Goal: Task Accomplishment & Management: Complete application form

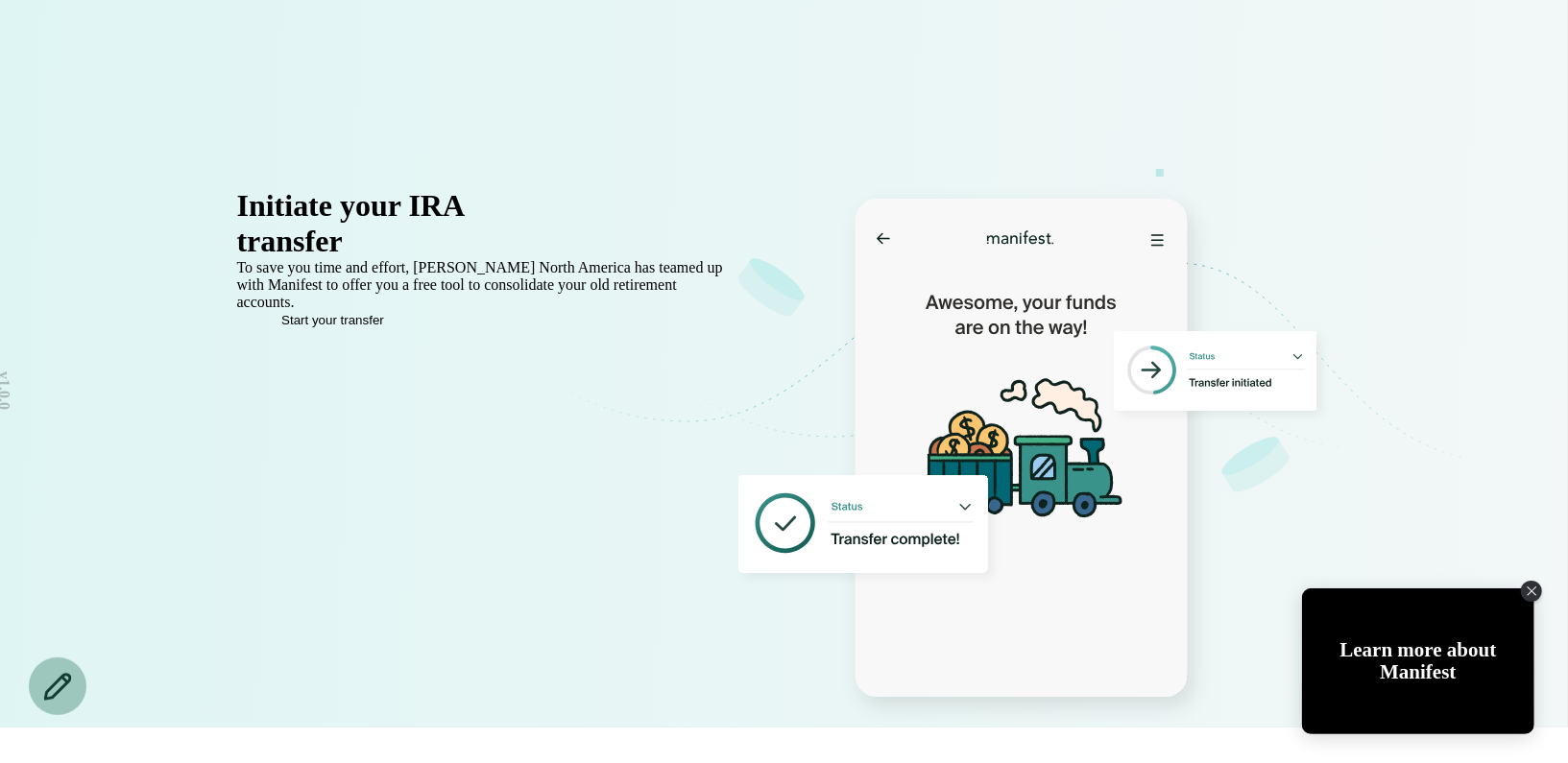
click at [593, 185] on div "Initiate your IRA transfer in minutes To save you time and effort, Brose North …" at bounding box center [784, 416] width 1382 height 623
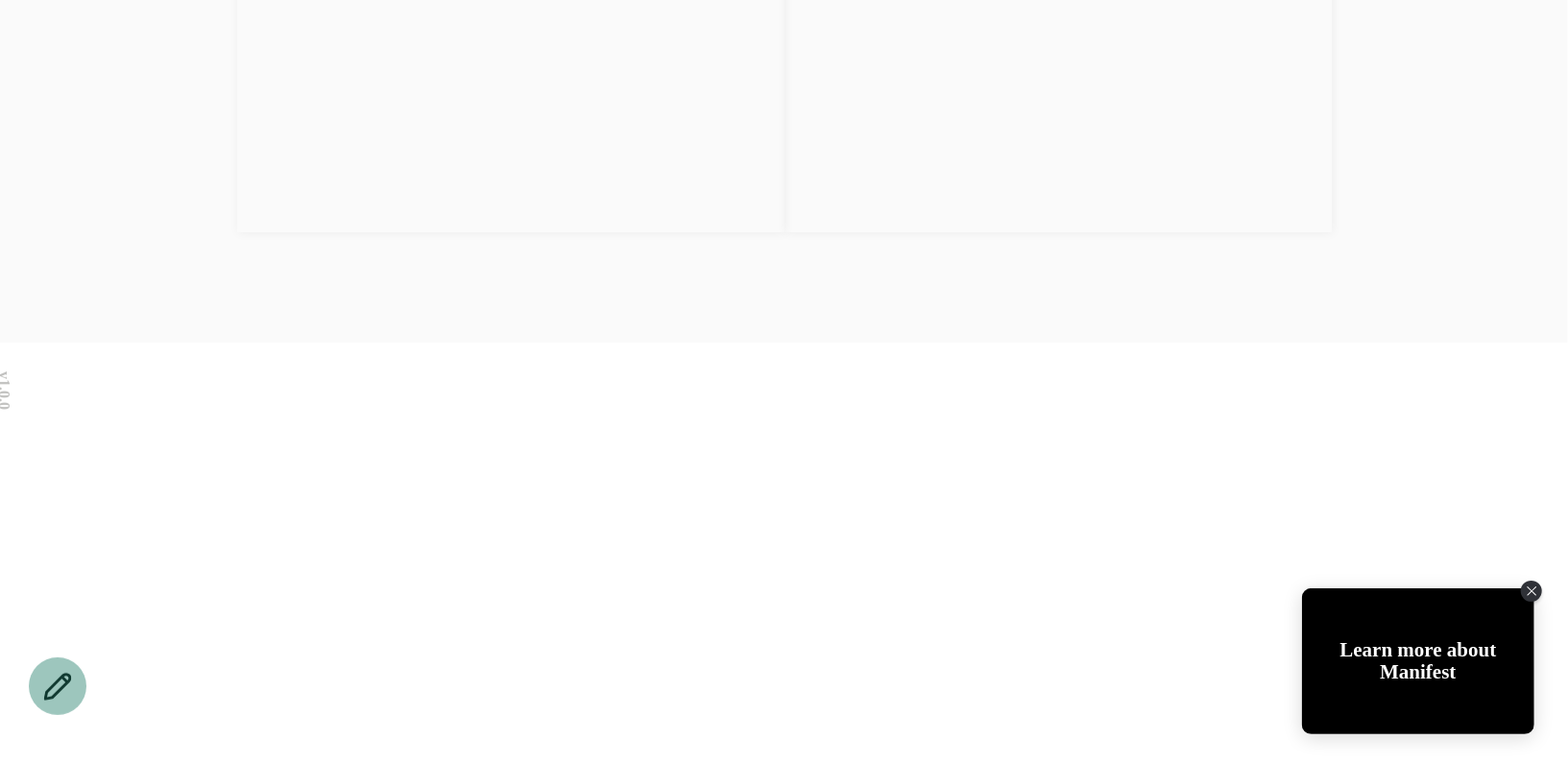
scroll to position [2899, 0]
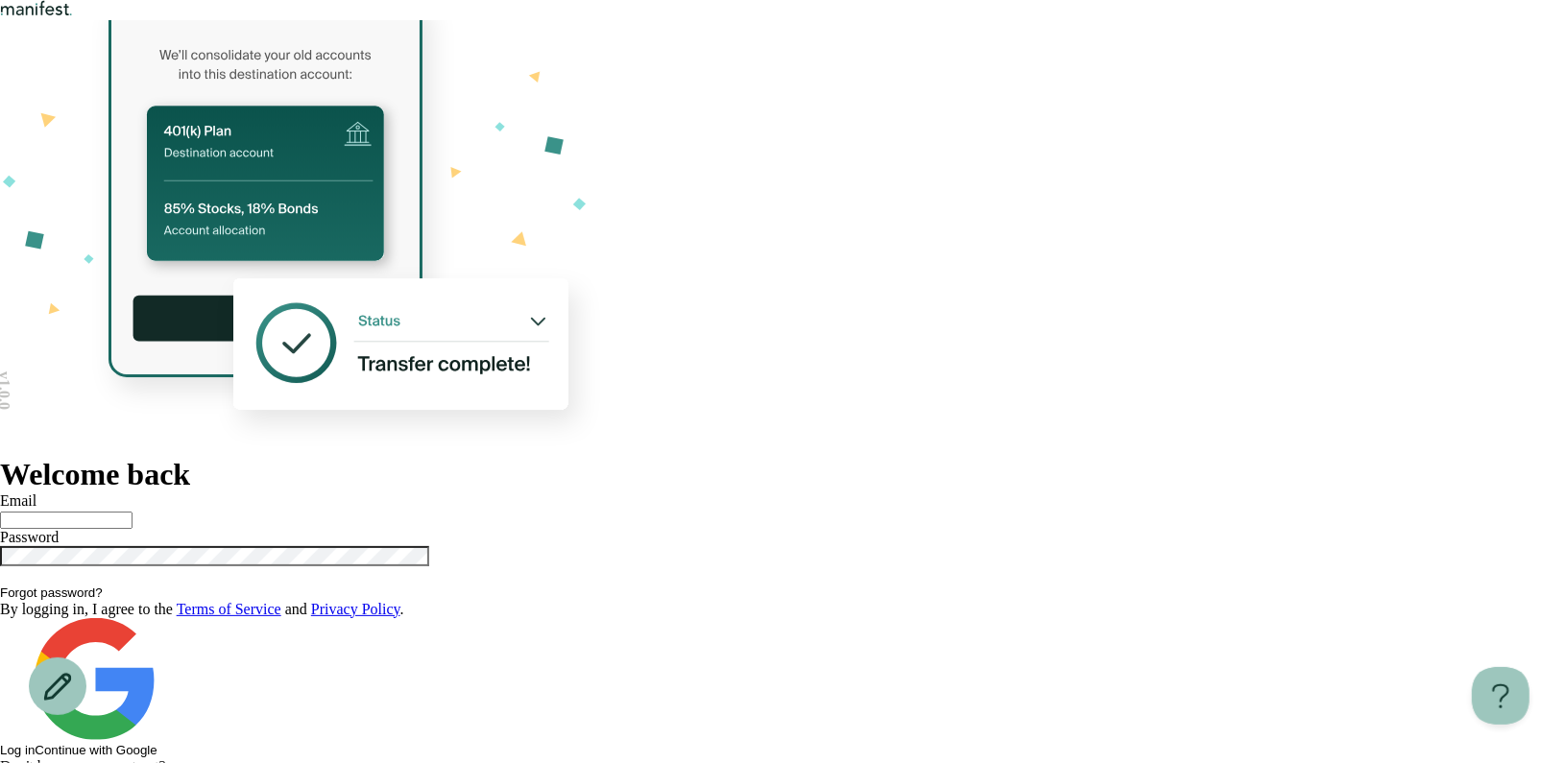
type input "**********"
